Goal: Information Seeking & Learning: Learn about a topic

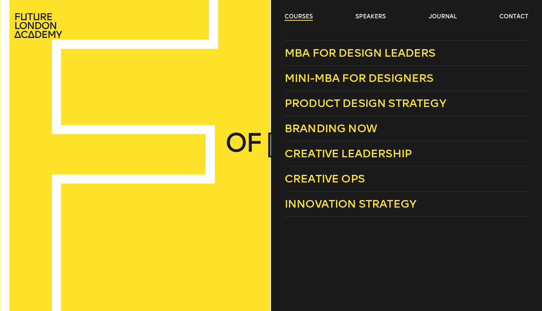
click at [305, 15] on link "courses" at bounding box center [299, 17] width 28 height 8
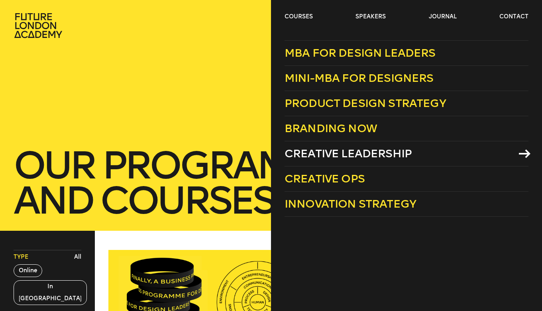
click at [293, 160] on span "Creative Leadership" at bounding box center [348, 153] width 127 height 13
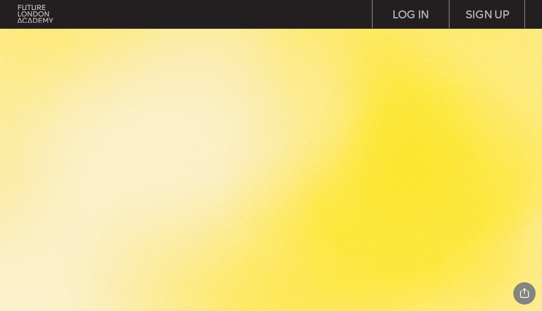
scroll to position [1515, 0]
